Goal: Information Seeking & Learning: Learn about a topic

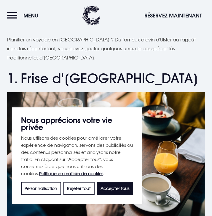
scroll to position [269, 0]
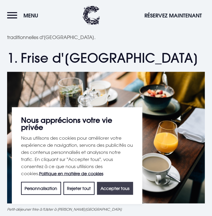
click at [109, 185] on button "Accepter tous" at bounding box center [115, 188] width 36 height 13
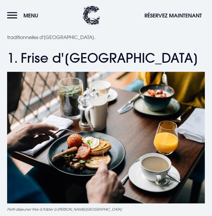
checkbox input "true"
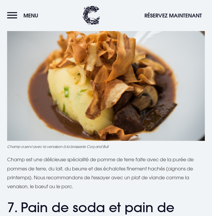
scroll to position [1015, 0]
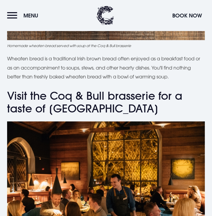
scroll to position [1599, 0]
